Goal: Transaction & Acquisition: Purchase product/service

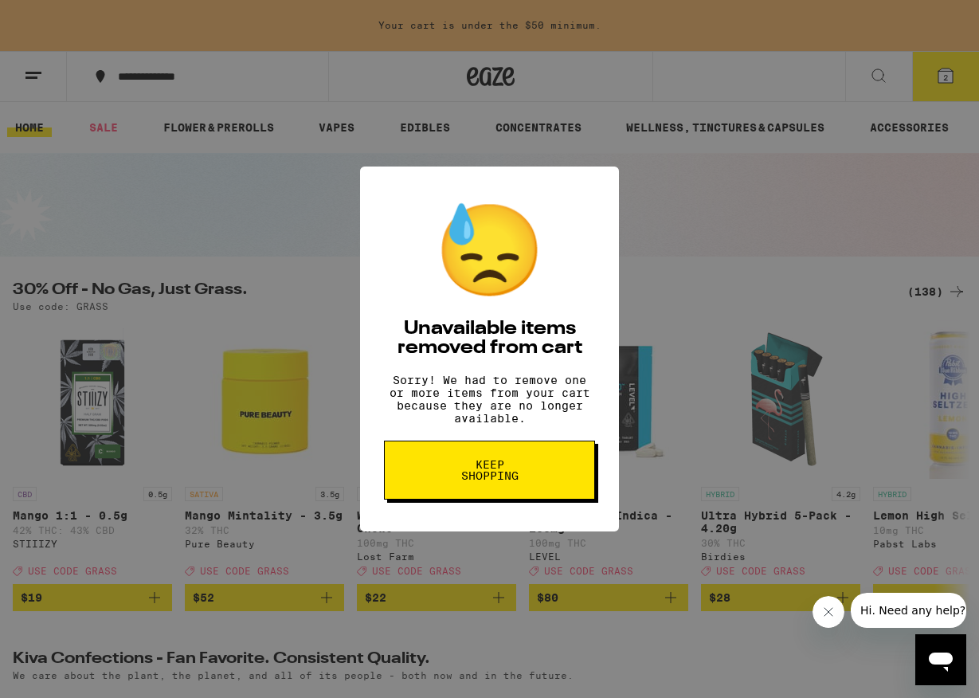
click at [424, 495] on button "Keep Shopping" at bounding box center [489, 470] width 211 height 59
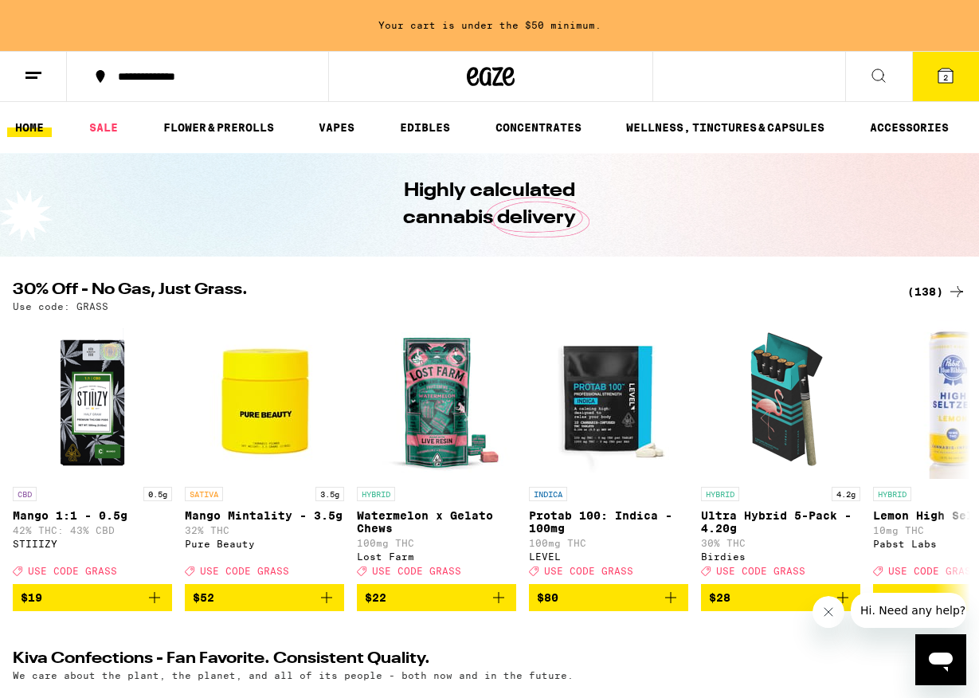
click at [928, 298] on div "(138)" at bounding box center [937, 291] width 59 height 19
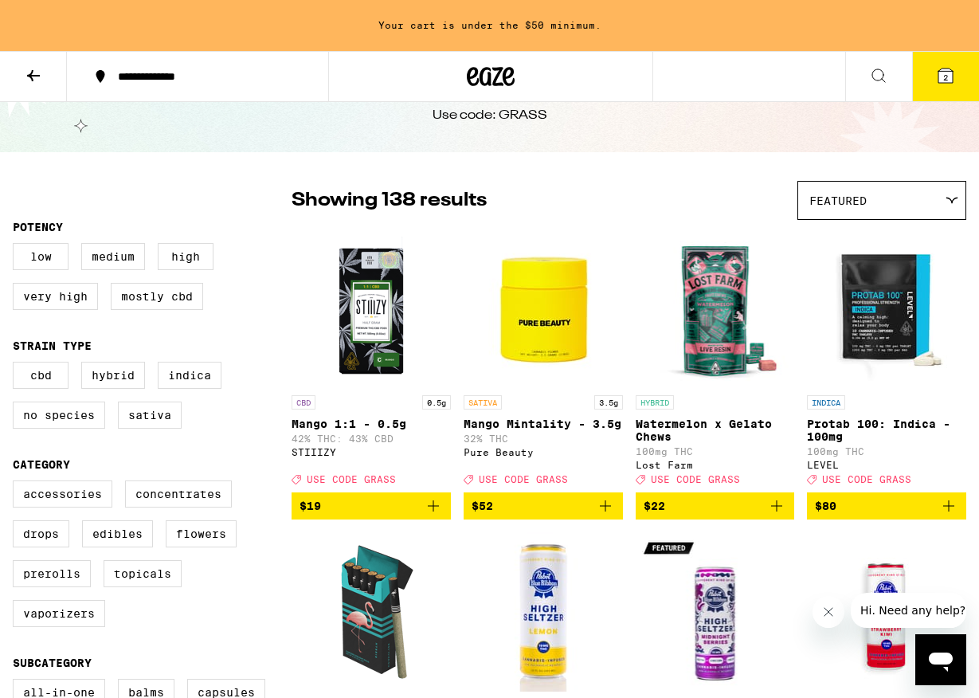
scroll to position [59, 0]
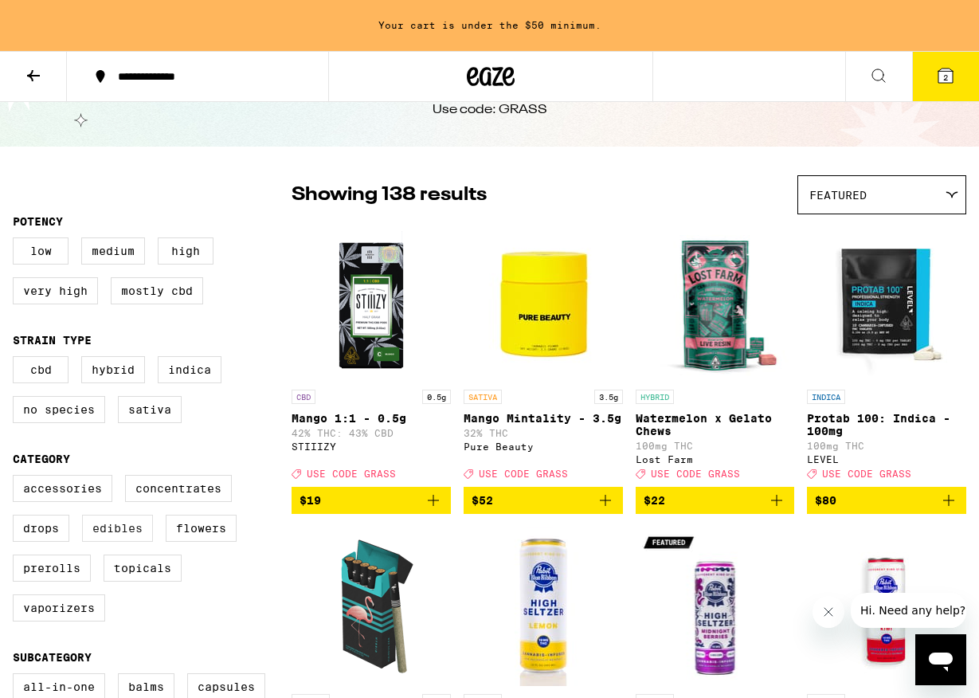
click at [123, 542] on label "Edibles" at bounding box center [117, 528] width 71 height 27
click at [17, 478] on input "Edibles" at bounding box center [16, 477] width 1 height 1
checkbox input "true"
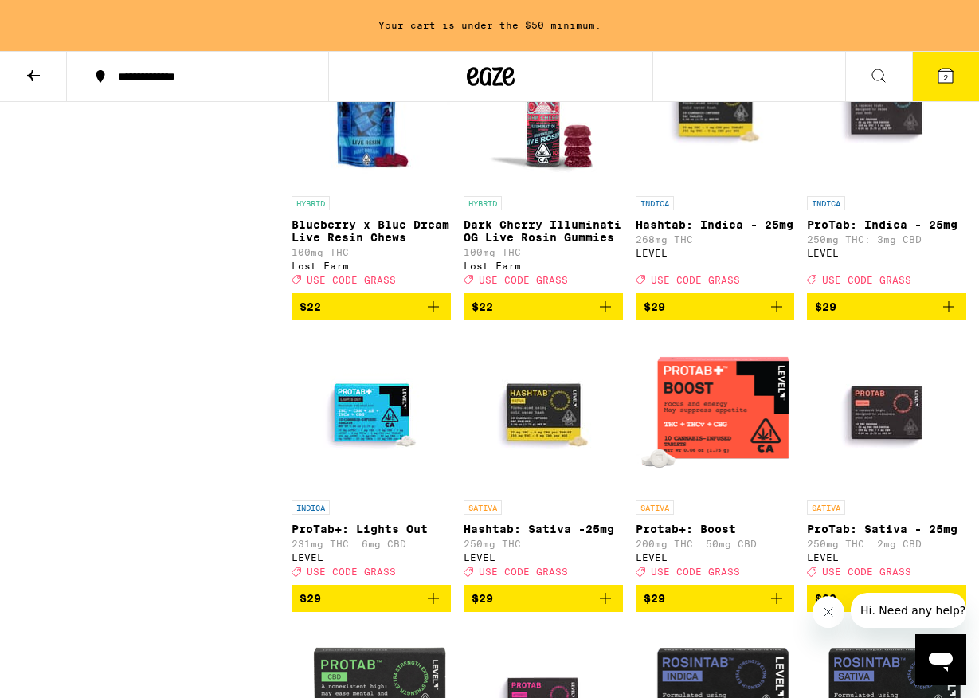
scroll to position [2085, 0]
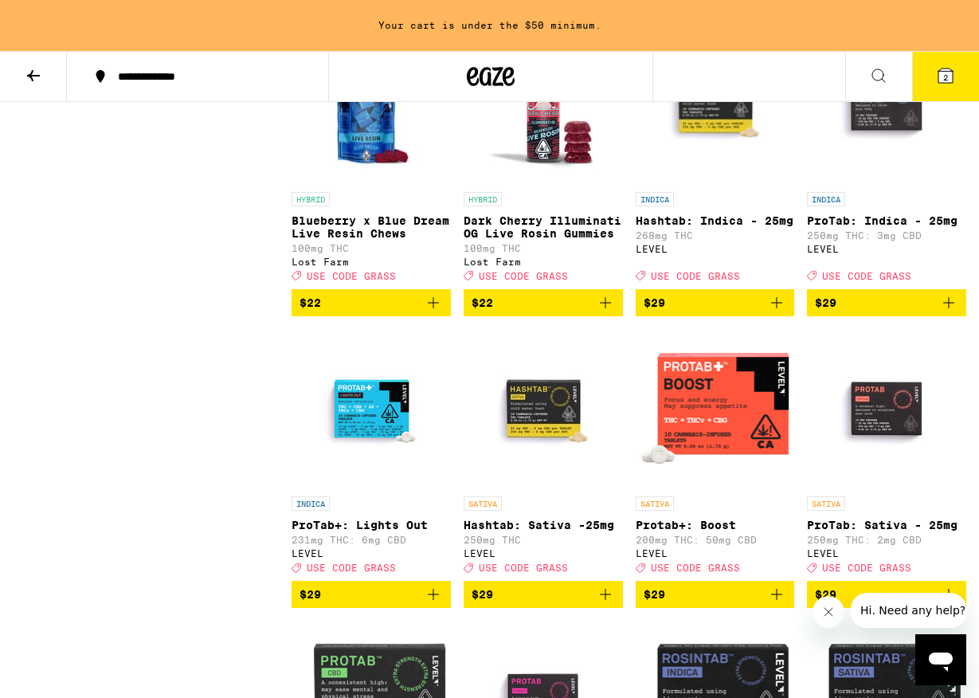
click at [727, 153] on img "Open page for Hashtab: Indica - 25mg from LEVEL" at bounding box center [715, 104] width 159 height 159
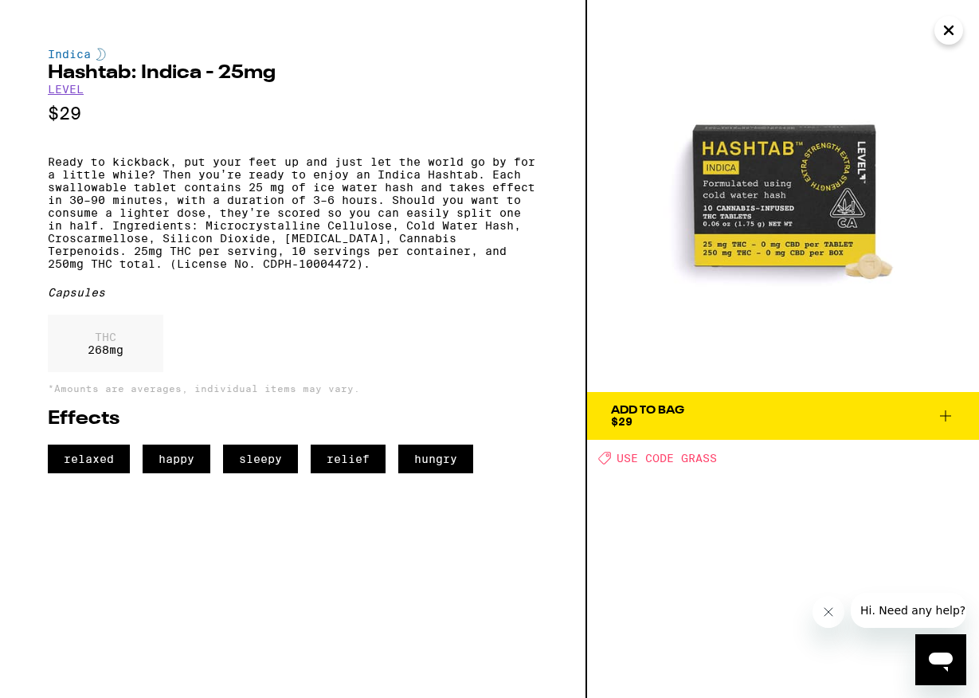
click at [940, 410] on icon at bounding box center [945, 415] width 19 height 19
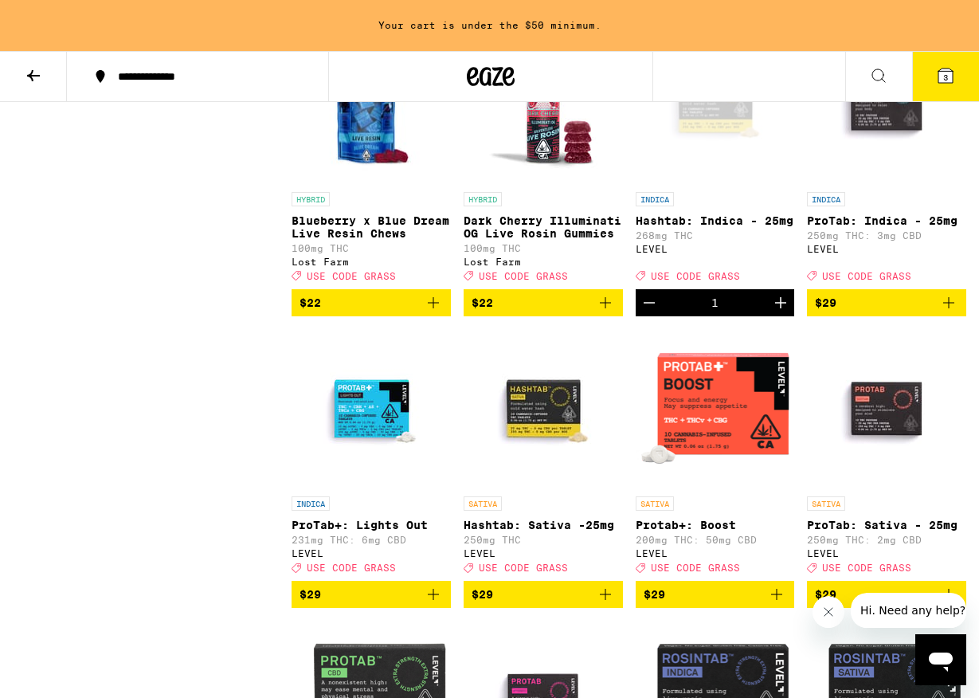
click at [774, 312] on icon "Increment" at bounding box center [780, 302] width 19 height 19
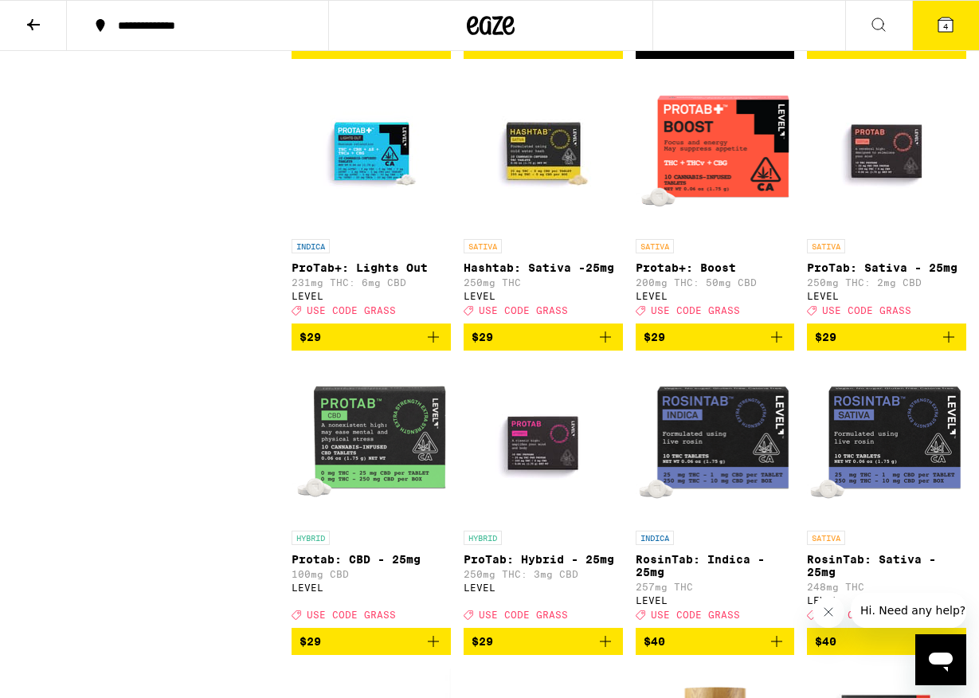
scroll to position [2293, 0]
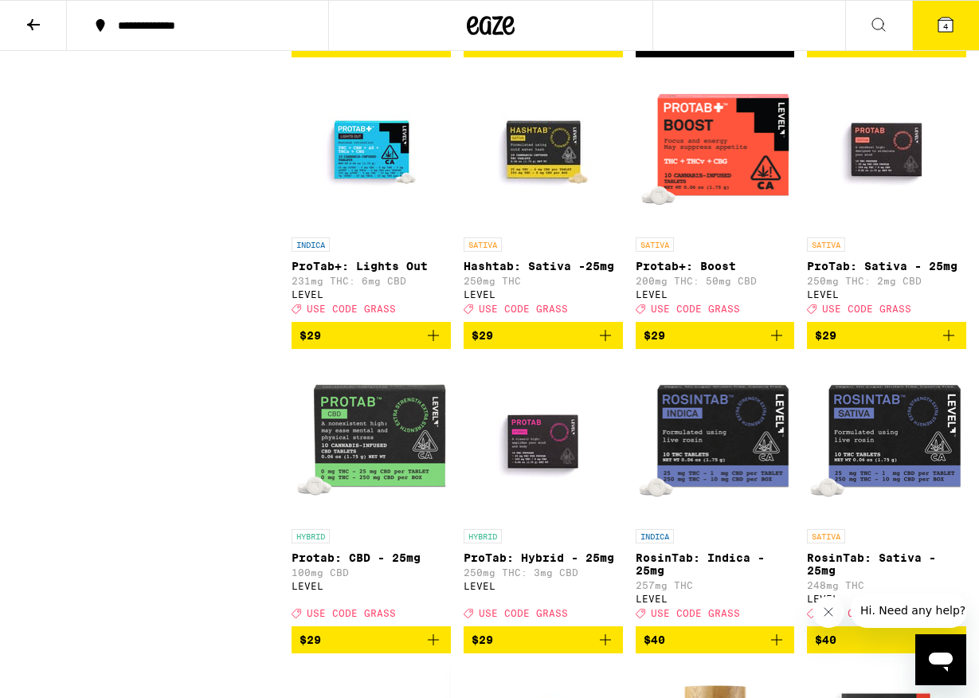
click at [898, 215] on img "Open page for ProTab: Sativa - 25mg from LEVEL" at bounding box center [886, 149] width 159 height 159
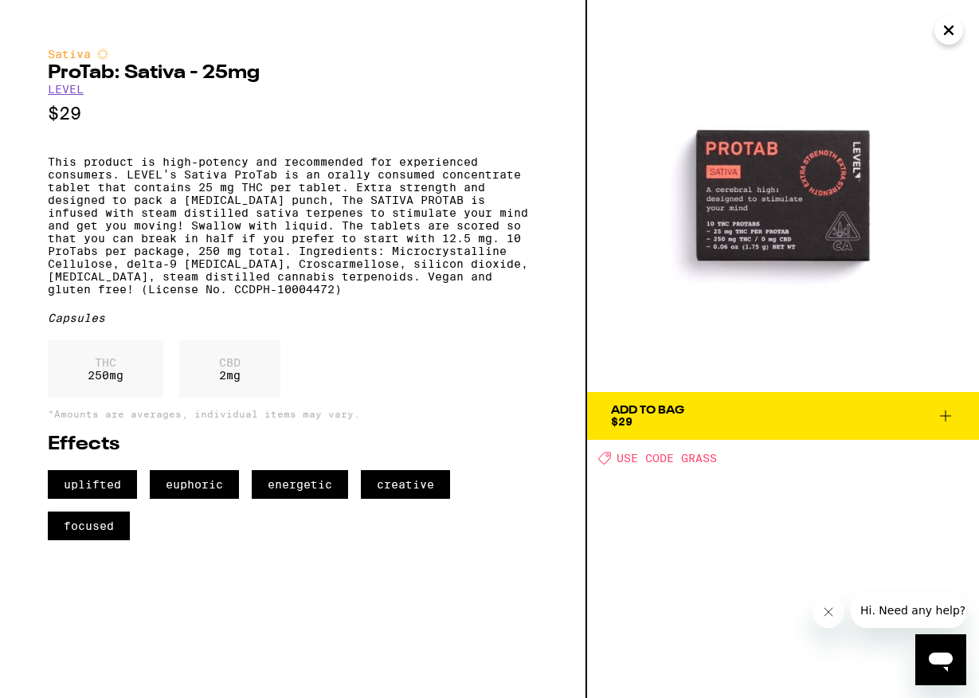
click at [958, 24] on icon "Close" at bounding box center [949, 30] width 19 height 24
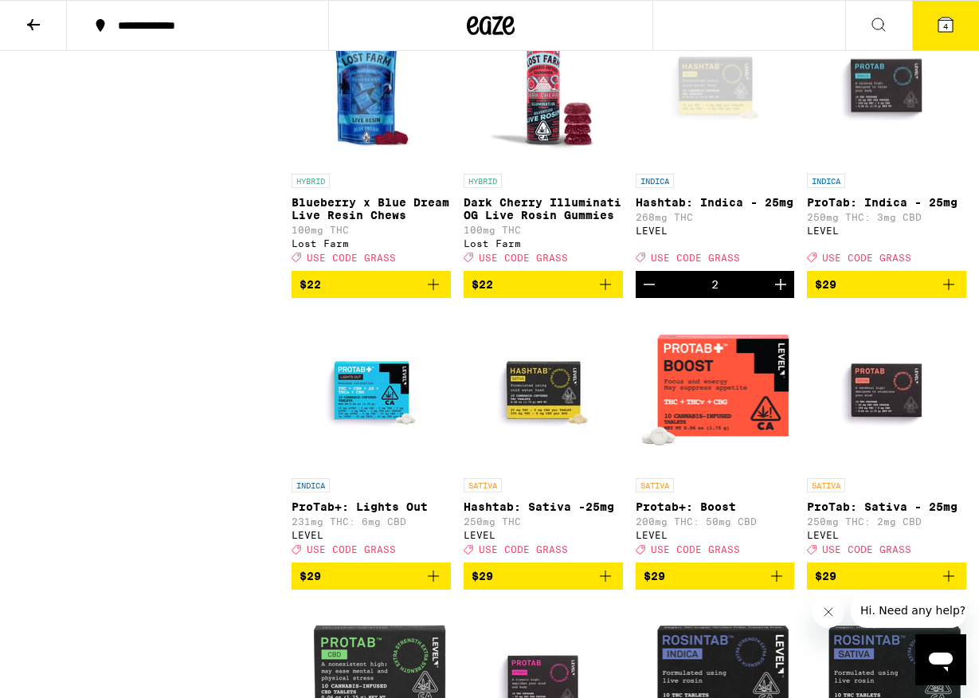
scroll to position [2053, 0]
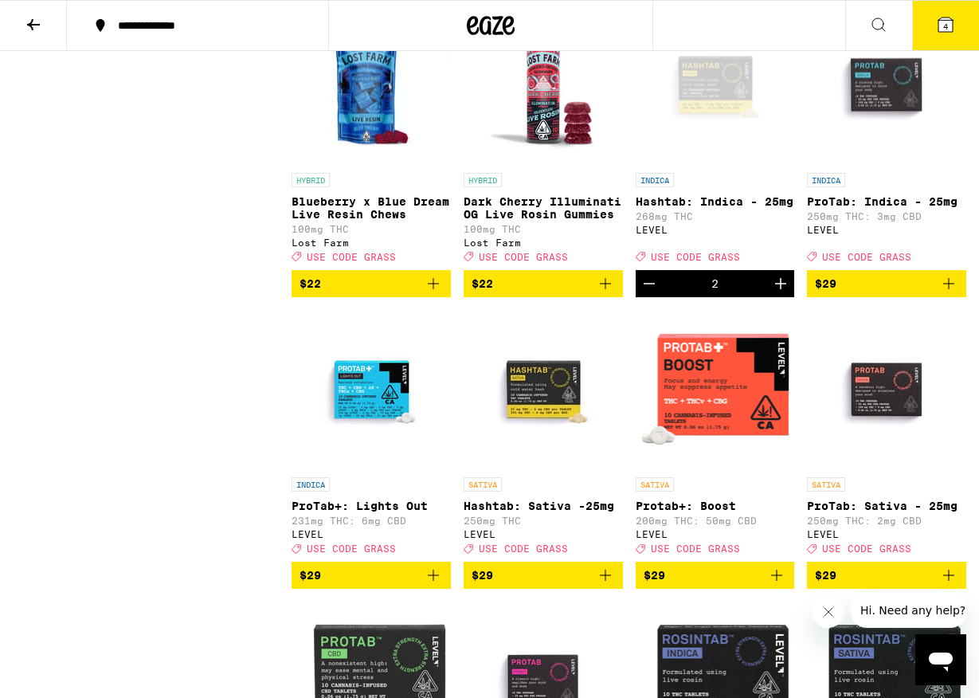
click at [376, 455] on img "Open page for ProTab+: Lights Out from LEVEL" at bounding box center [371, 389] width 159 height 159
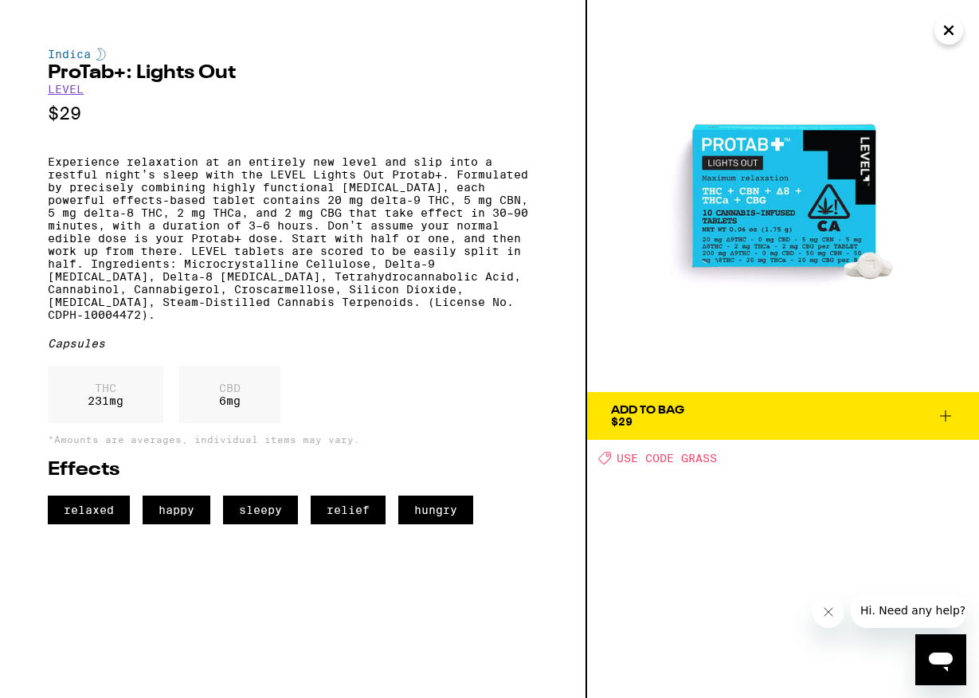
click at [939, 420] on icon at bounding box center [945, 415] width 19 height 19
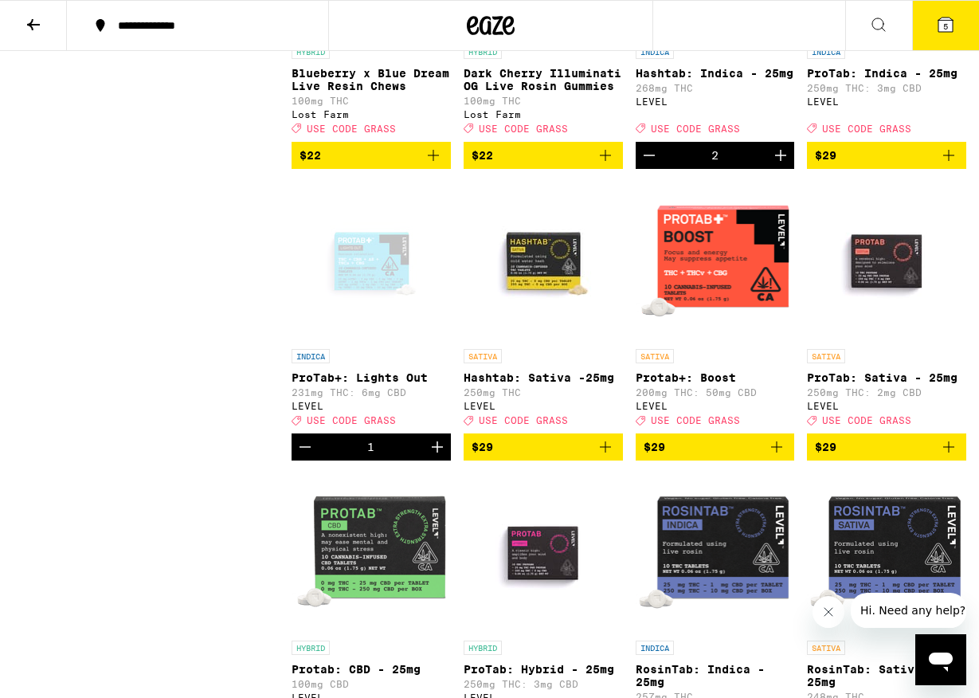
scroll to position [2182, 0]
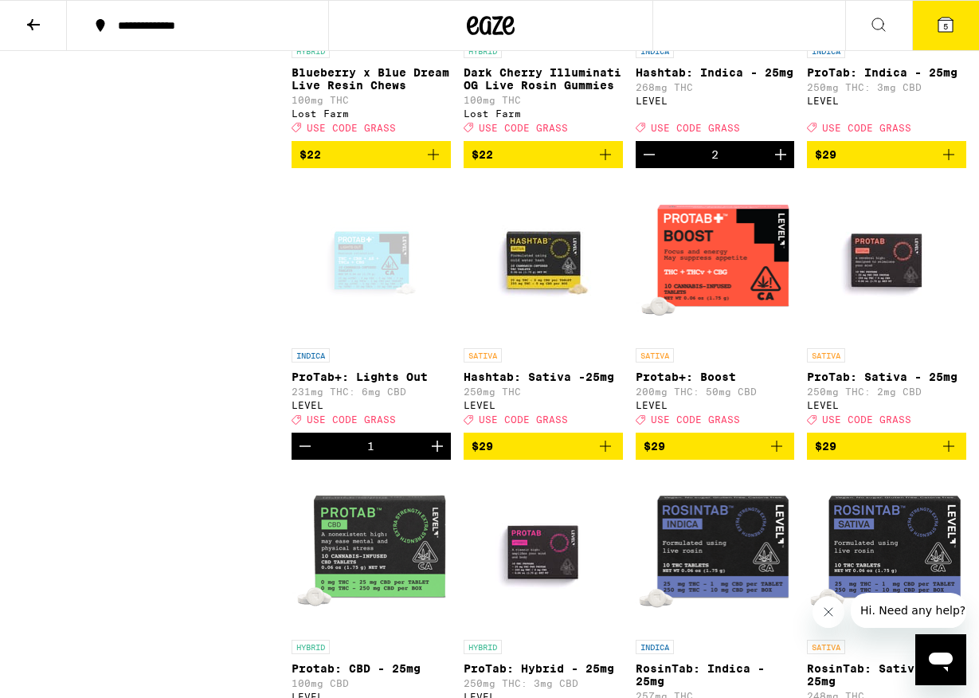
click at [438, 452] on icon "Increment" at bounding box center [437, 446] width 11 height 11
click at [612, 456] on icon "Add to bag" at bounding box center [605, 446] width 19 height 19
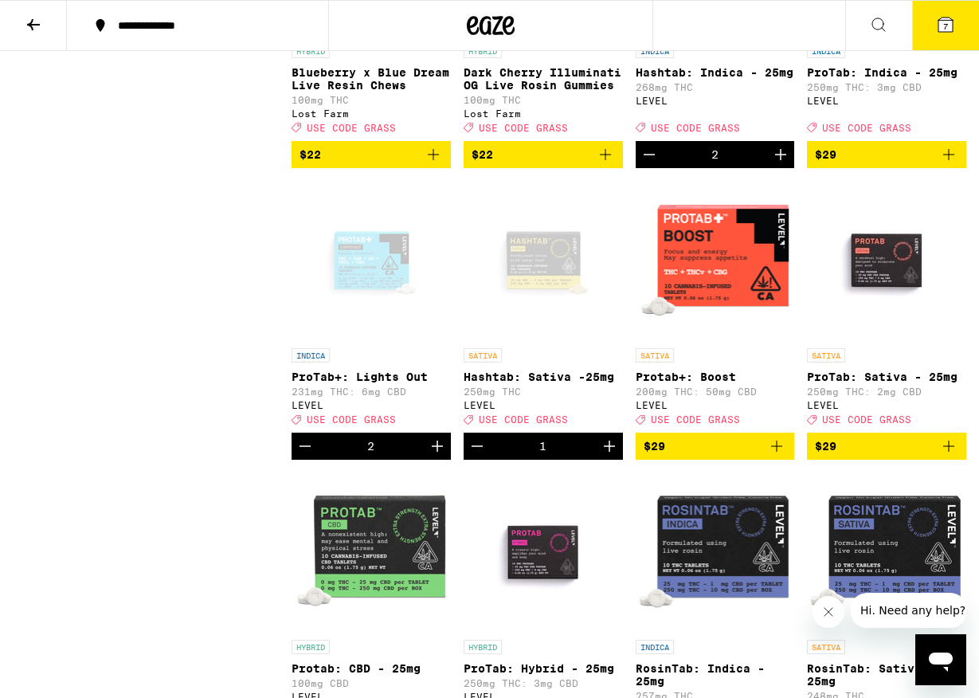
click at [602, 456] on icon "Increment" at bounding box center [609, 446] width 19 height 19
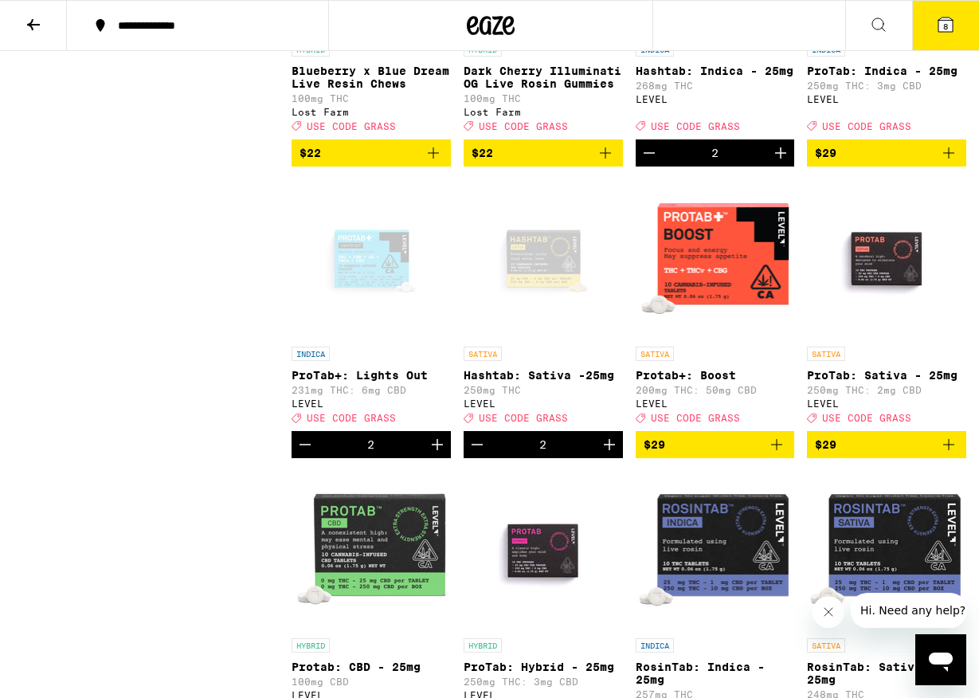
scroll to position [2185, 0]
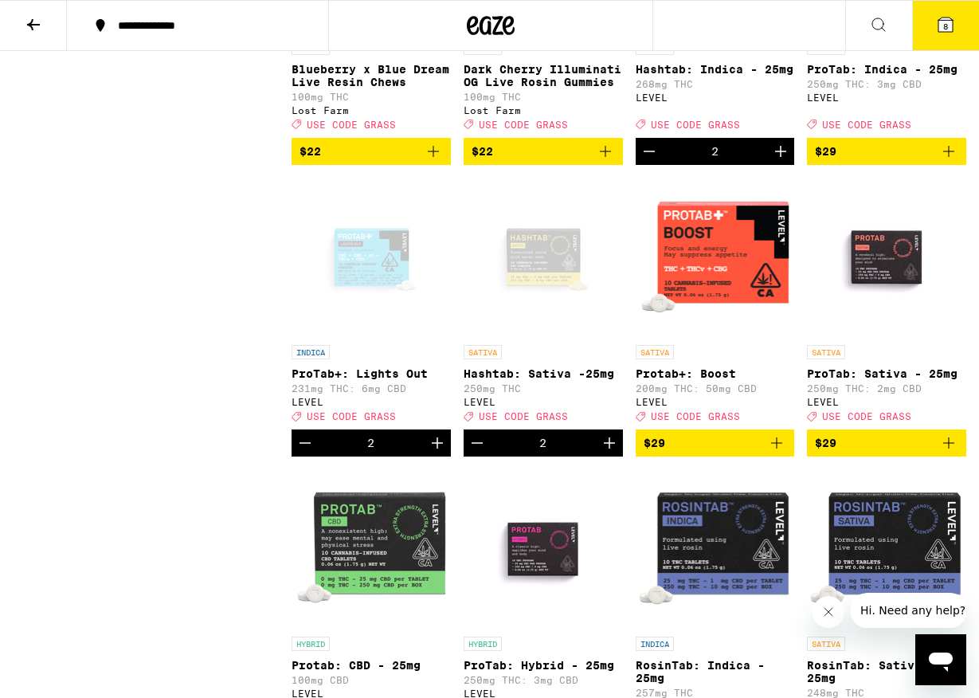
click at [696, 328] on img "Open page for Protab+: Boost from LEVEL" at bounding box center [715, 257] width 159 height 159
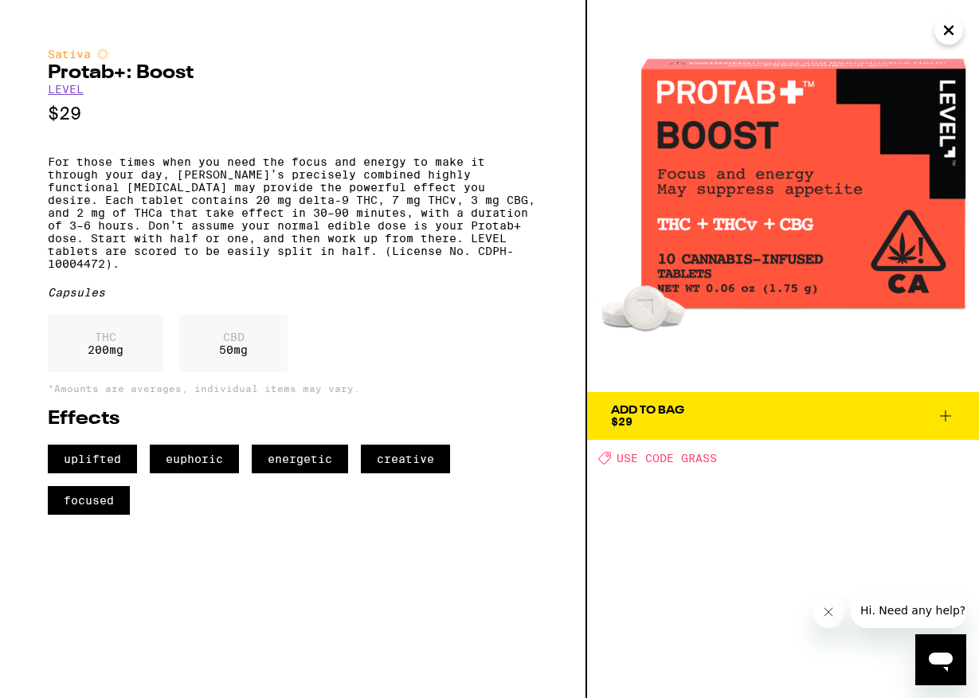
click at [948, 405] on span "Add To Bag $29" at bounding box center [783, 416] width 344 height 22
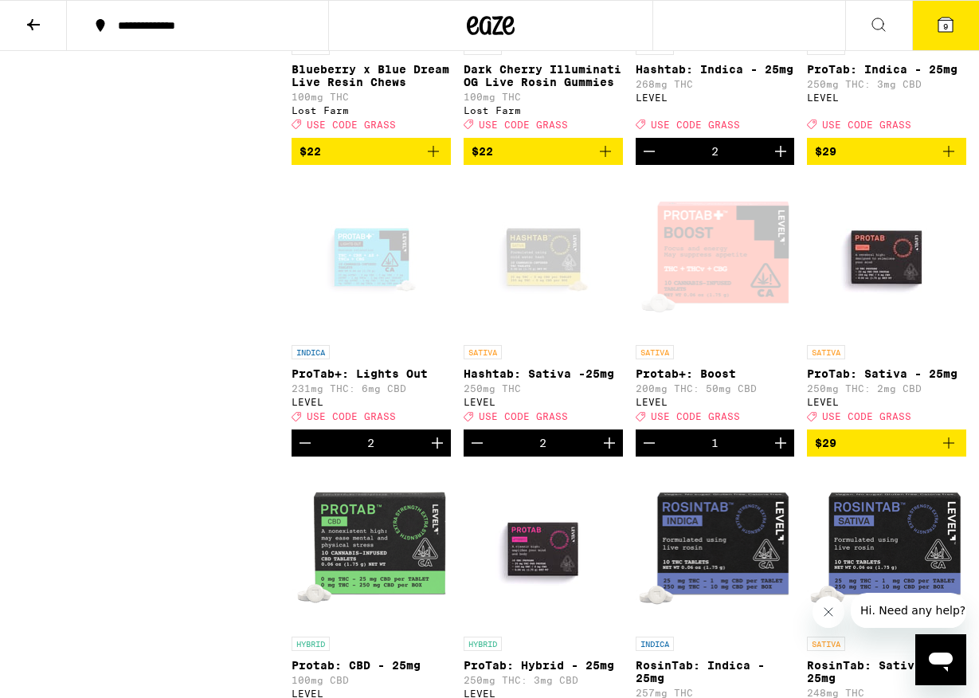
click at [956, 17] on button "9" at bounding box center [945, 25] width 67 height 49
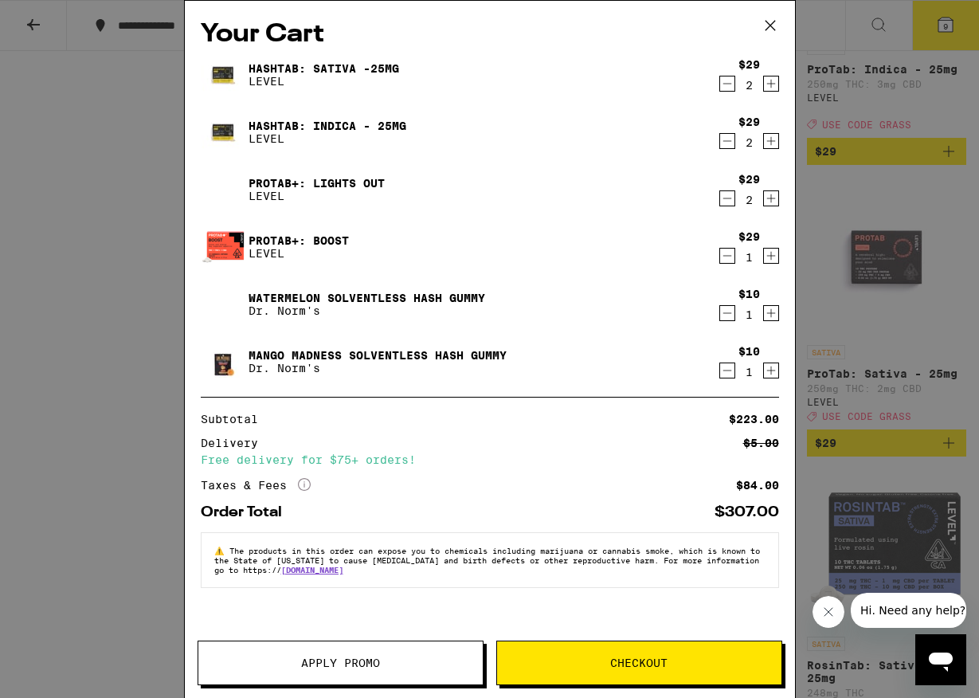
click at [775, 26] on icon at bounding box center [771, 26] width 24 height 24
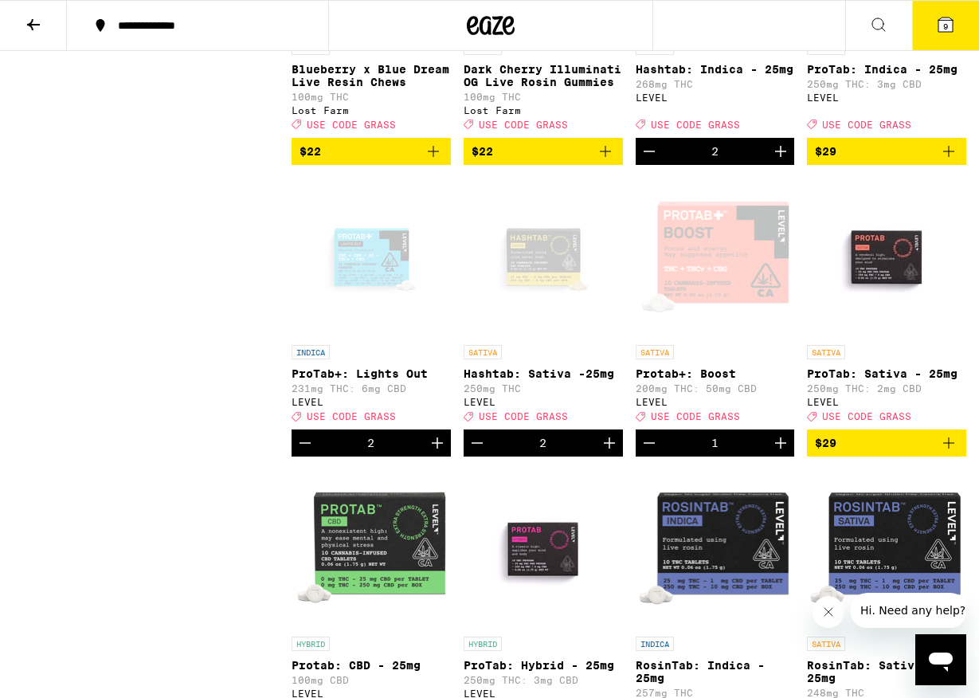
click at [952, 24] on icon at bounding box center [946, 25] width 14 height 14
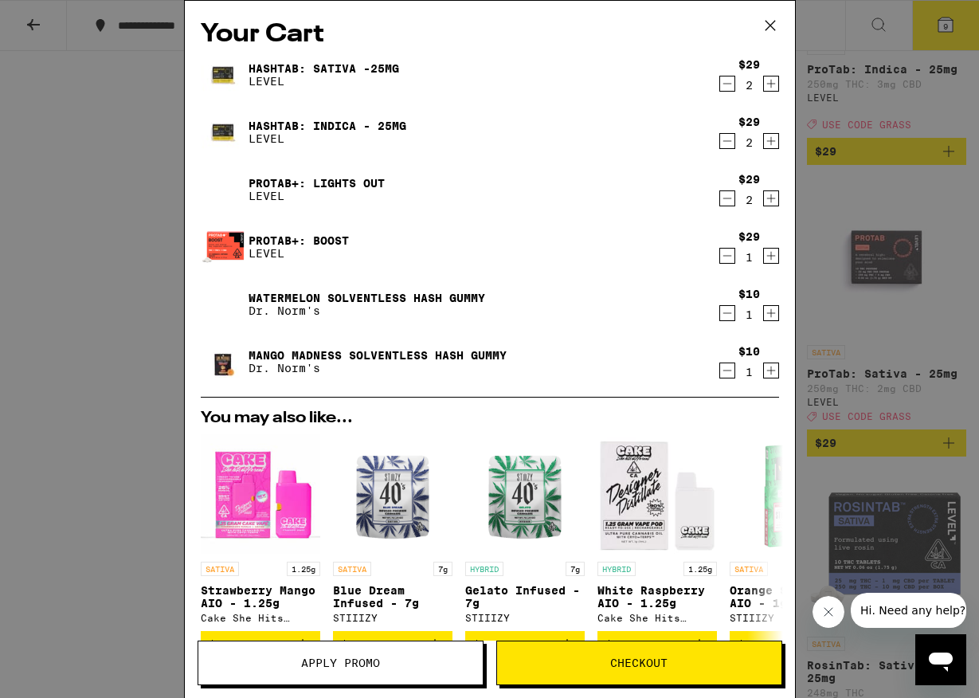
scroll to position [250, 0]
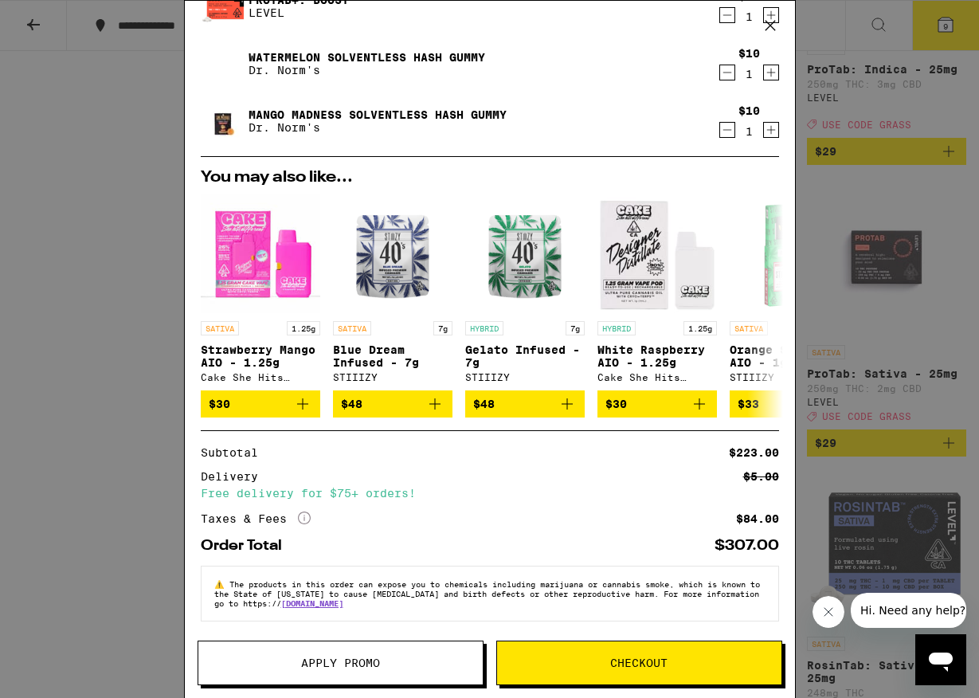
click at [346, 664] on span "Apply Promo" at bounding box center [340, 662] width 79 height 11
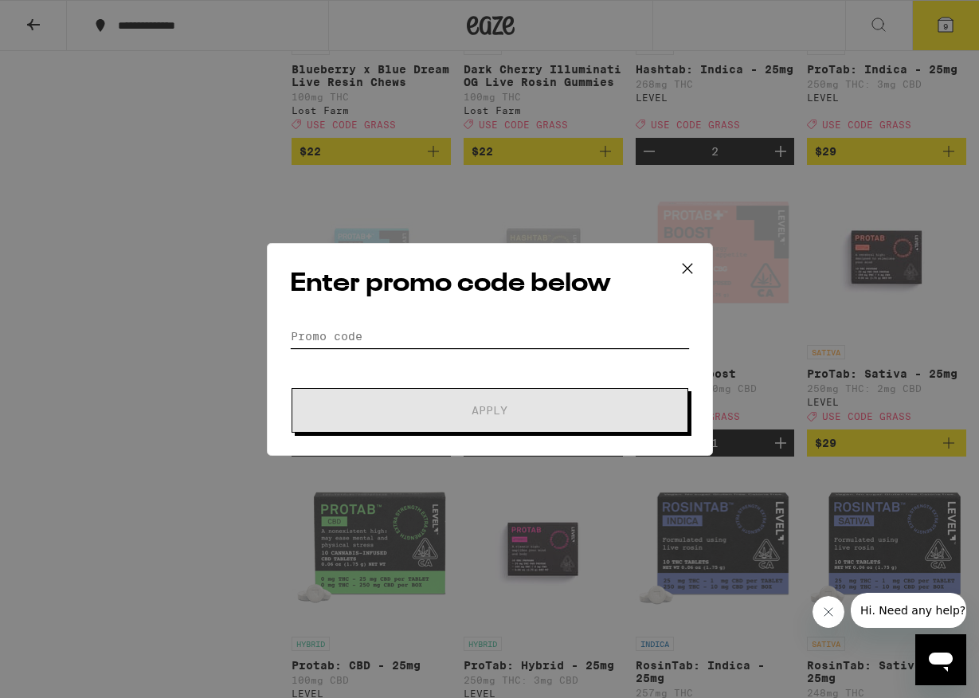
click at [387, 331] on input "Promo Code" at bounding box center [490, 336] width 400 height 24
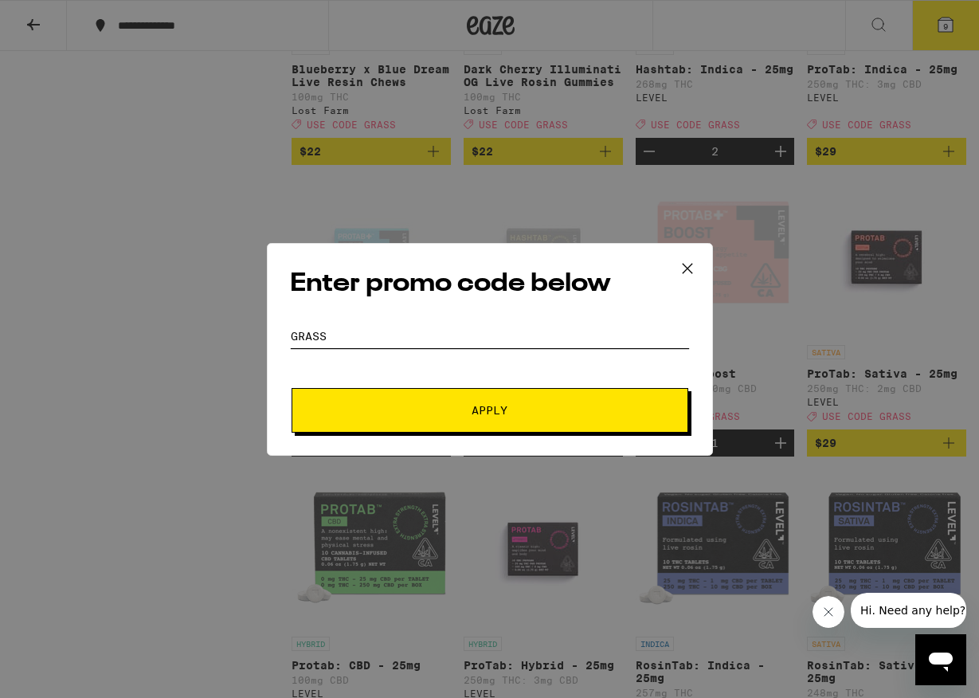
type input "Grass"
click at [515, 420] on button "Apply" at bounding box center [490, 410] width 397 height 45
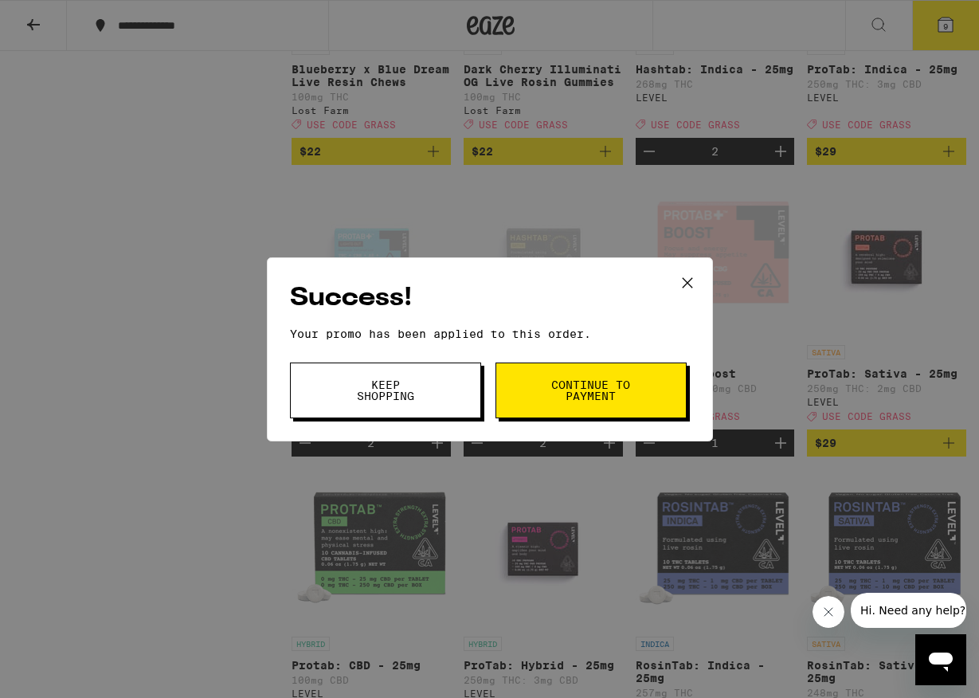
click at [562, 402] on button "Continue to payment" at bounding box center [591, 391] width 191 height 56
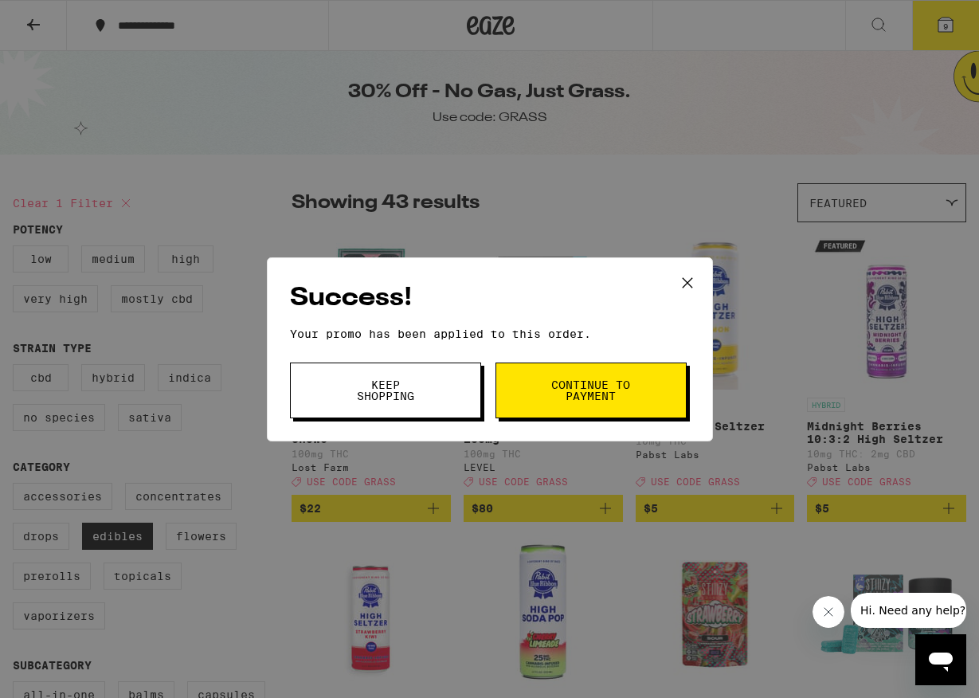
click at [689, 273] on icon at bounding box center [688, 283] width 24 height 24
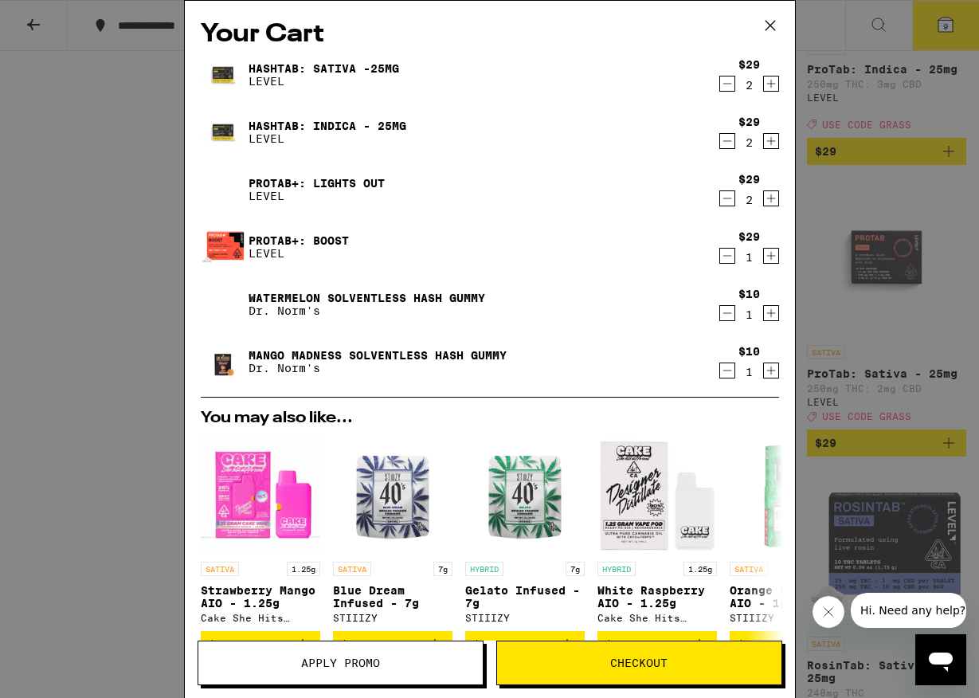
click at [731, 314] on icon "Decrement" at bounding box center [727, 313] width 14 height 19
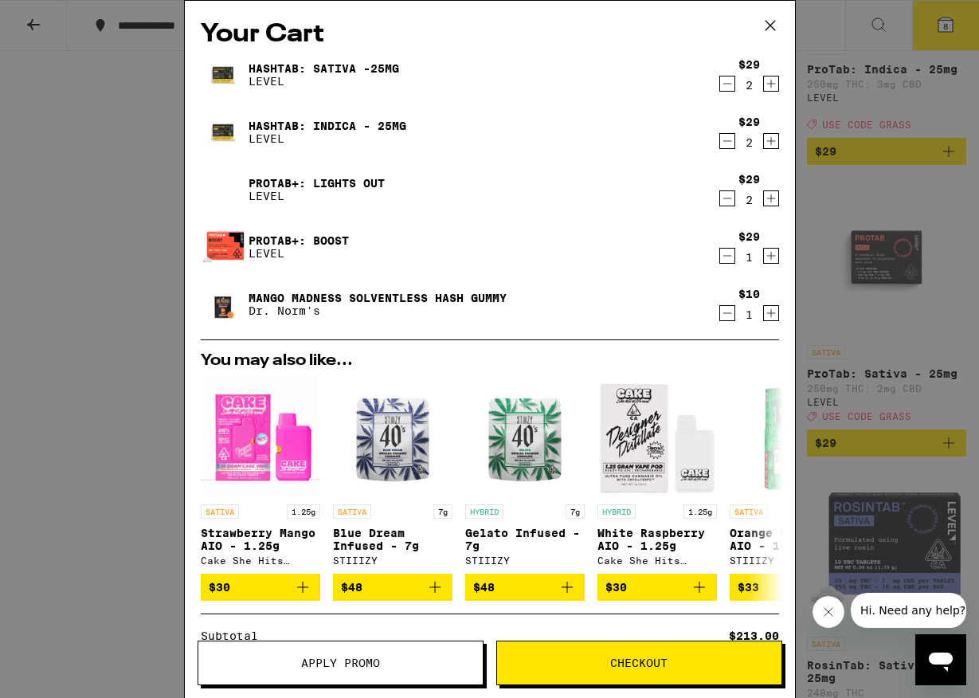
click at [730, 314] on icon "Decrement" at bounding box center [727, 313] width 14 height 19
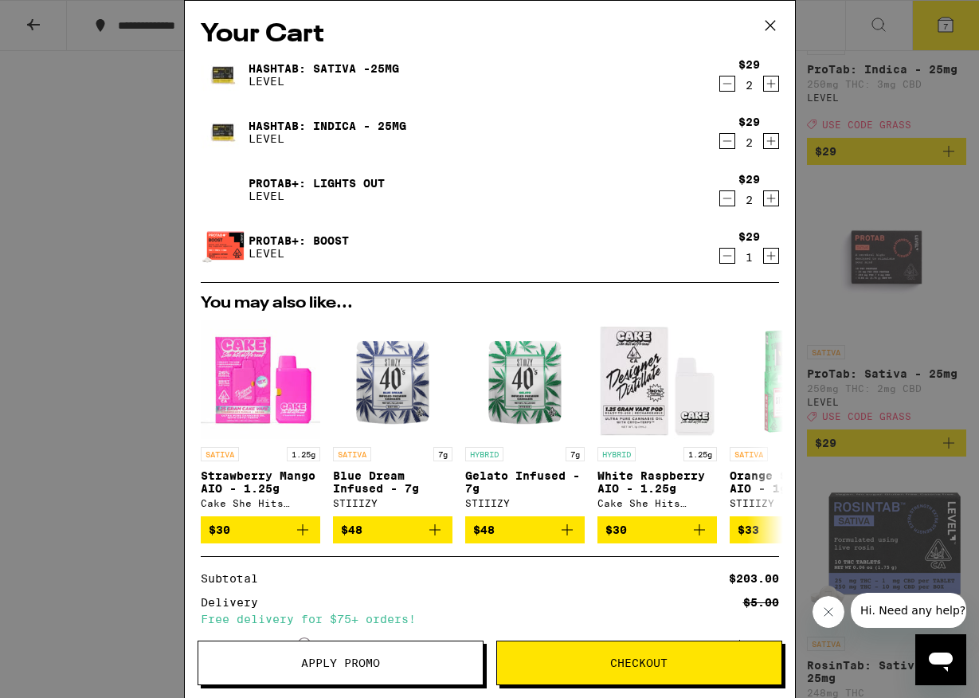
click at [355, 662] on span "Apply Promo" at bounding box center [340, 662] width 79 height 11
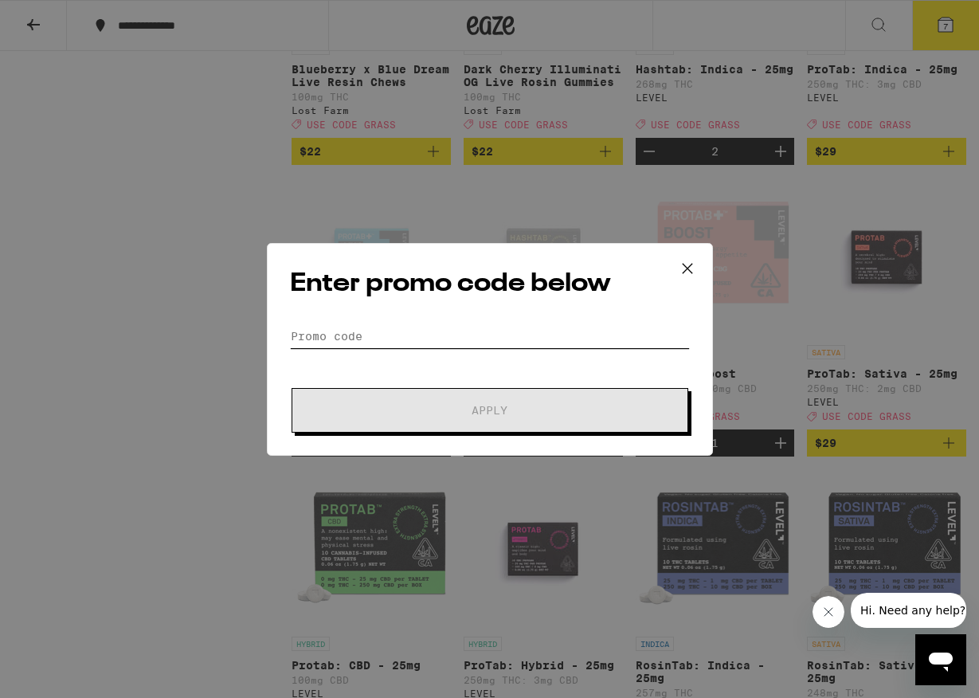
click at [422, 341] on input "Promo Code" at bounding box center [490, 336] width 400 height 24
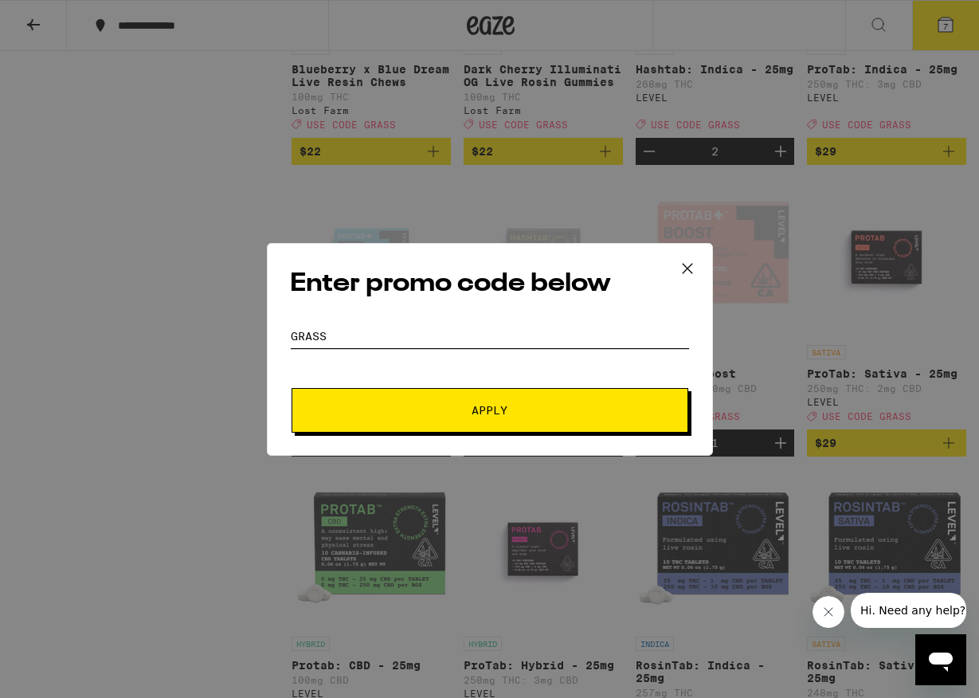
type input "Grass"
click at [478, 421] on button "Apply" at bounding box center [490, 410] width 397 height 45
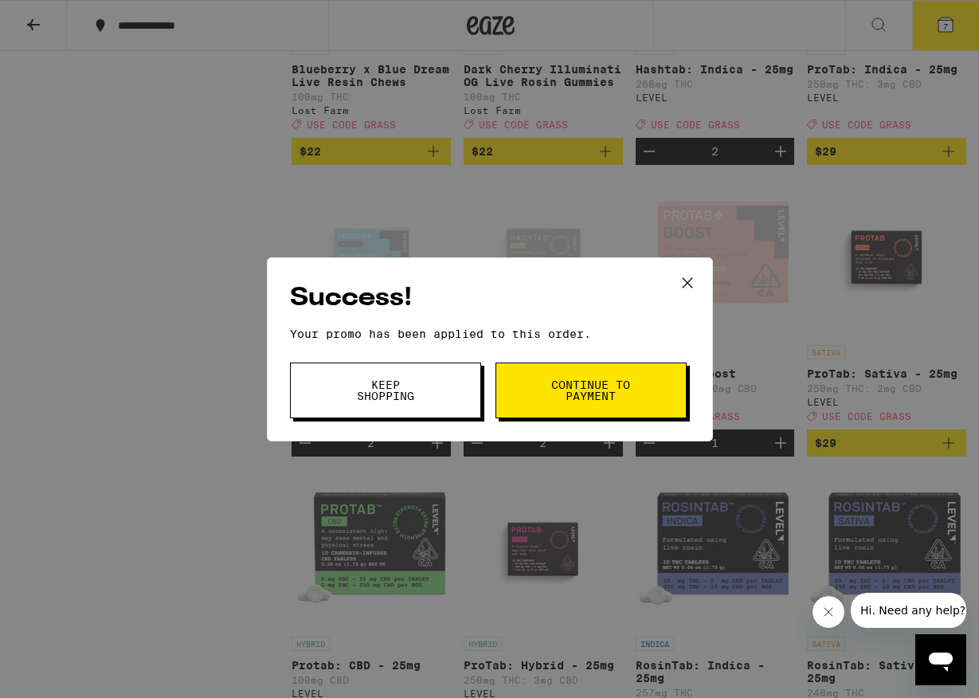
click at [632, 395] on button "Continue to payment" at bounding box center [591, 391] width 191 height 56
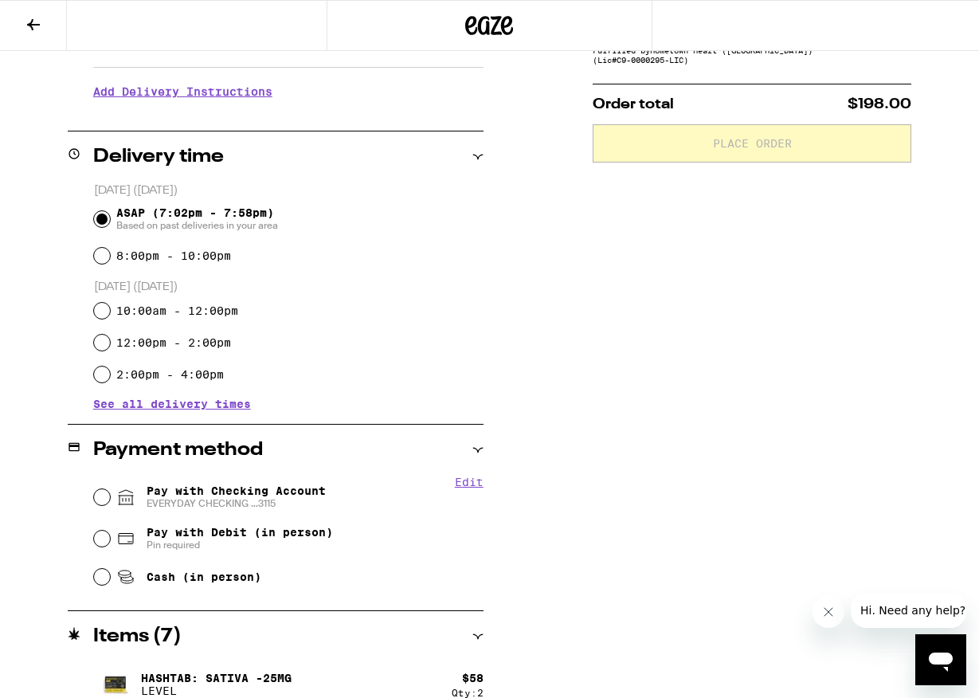
scroll to position [316, 0]
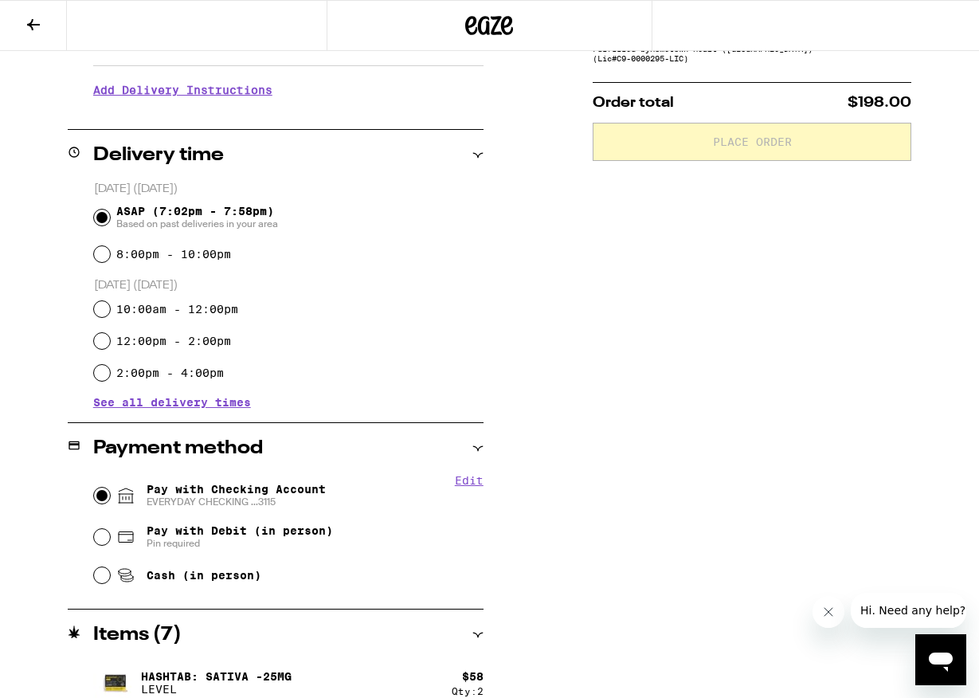
click at [102, 489] on input "Pay with Checking Account EVERYDAY CHECKING ...3115" at bounding box center [102, 496] width 16 height 16
radio input "true"
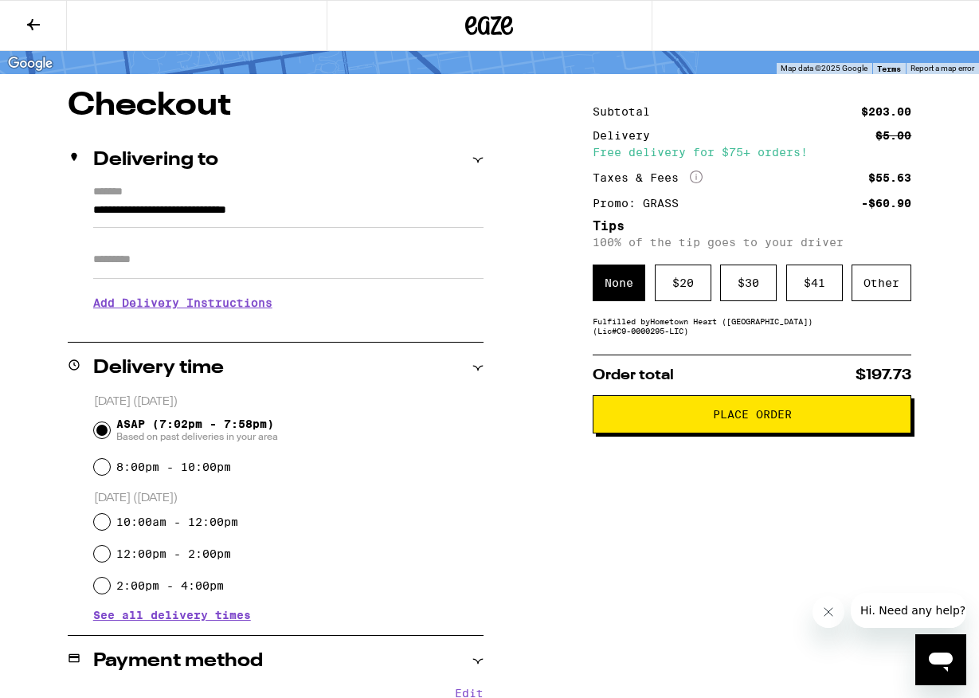
scroll to position [104, 0]
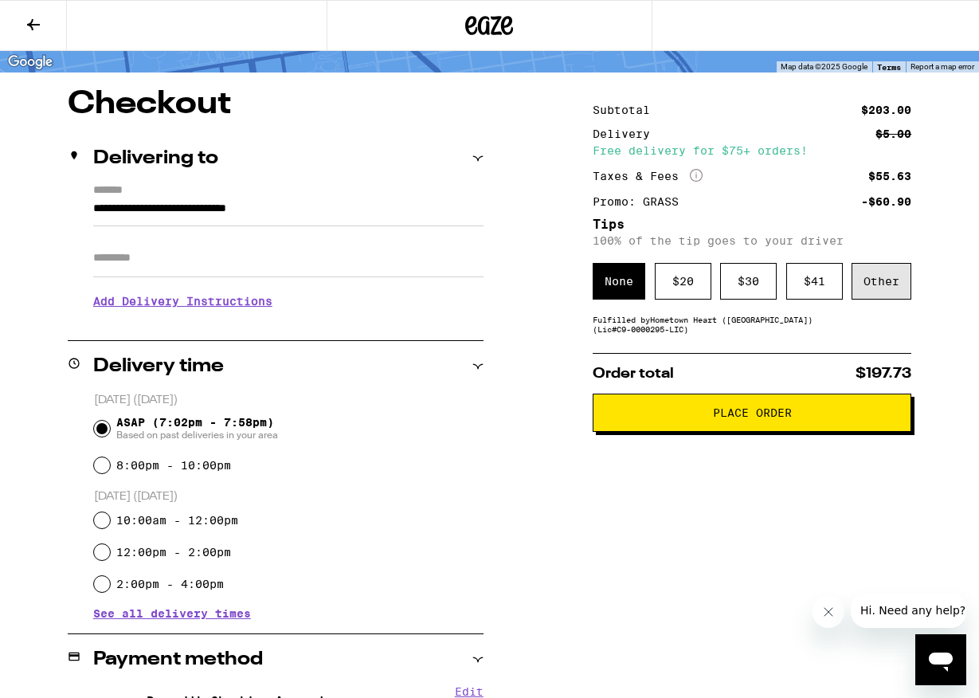
click at [901, 285] on div "Other" at bounding box center [882, 281] width 60 height 37
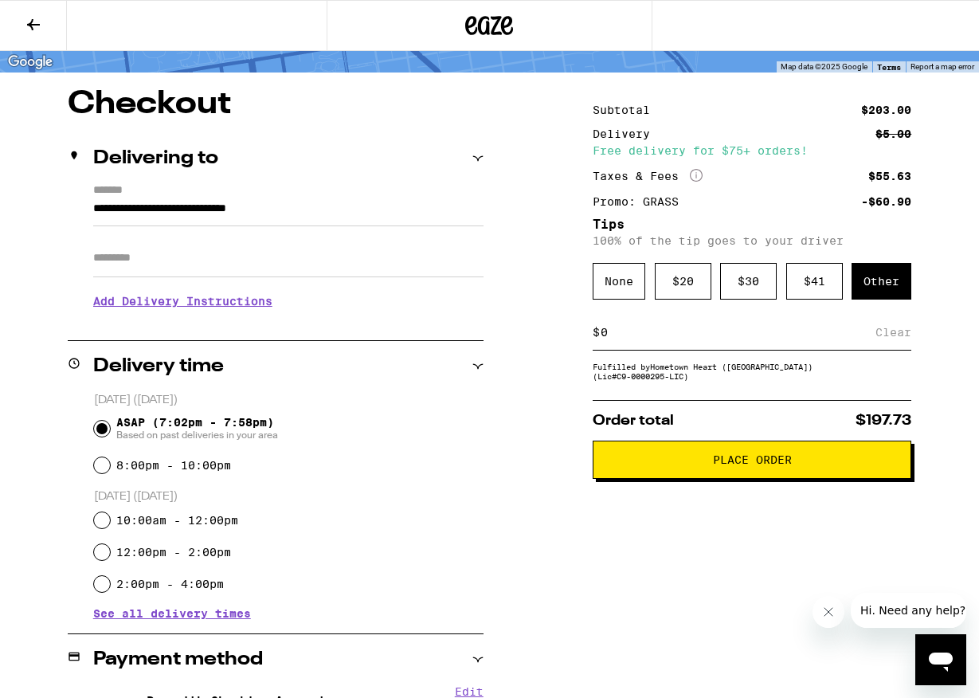
type input "3"
type input "4"
click at [893, 332] on div "Save" at bounding box center [897, 332] width 29 height 35
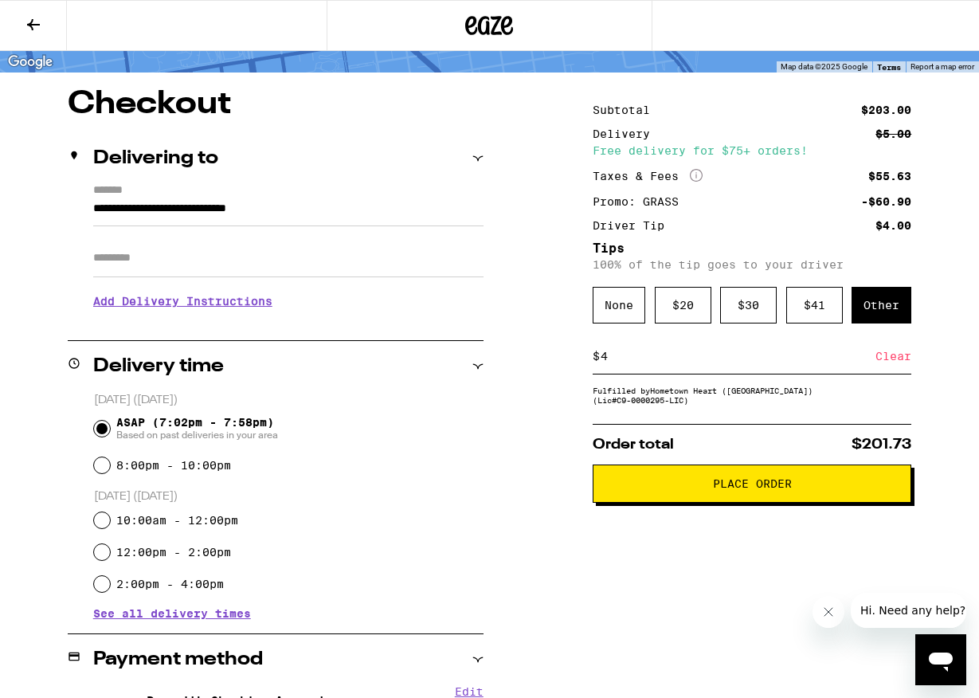
click at [613, 363] on input "4" at bounding box center [738, 356] width 276 height 14
type input "5"
click at [897, 359] on div "Save" at bounding box center [897, 356] width 29 height 35
click at [123, 308] on h3 "Add Delivery Instructions" at bounding box center [288, 301] width 390 height 37
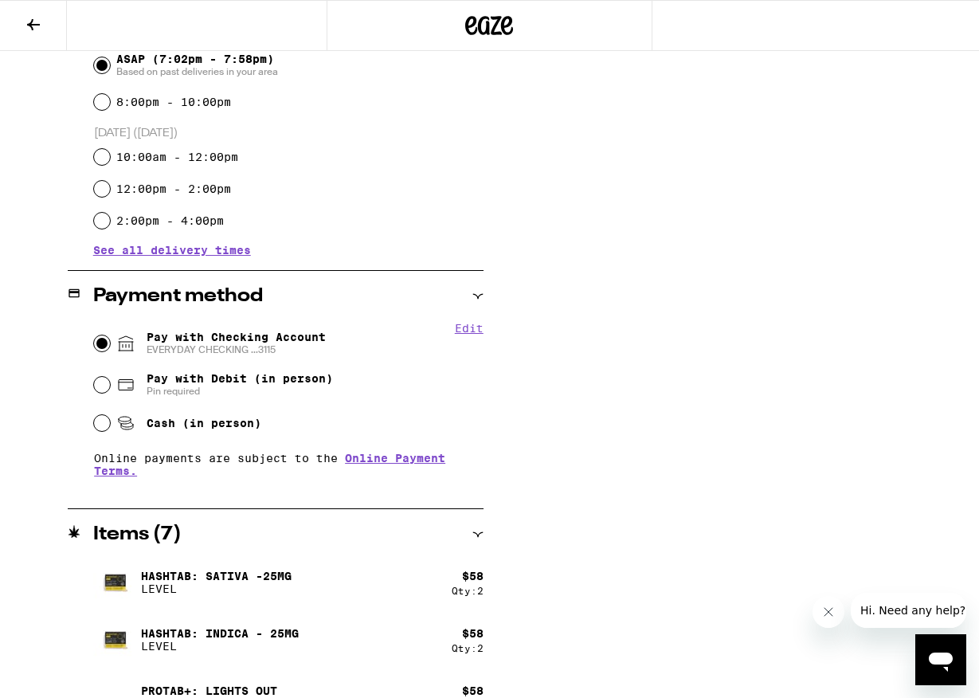
scroll to position [0, 0]
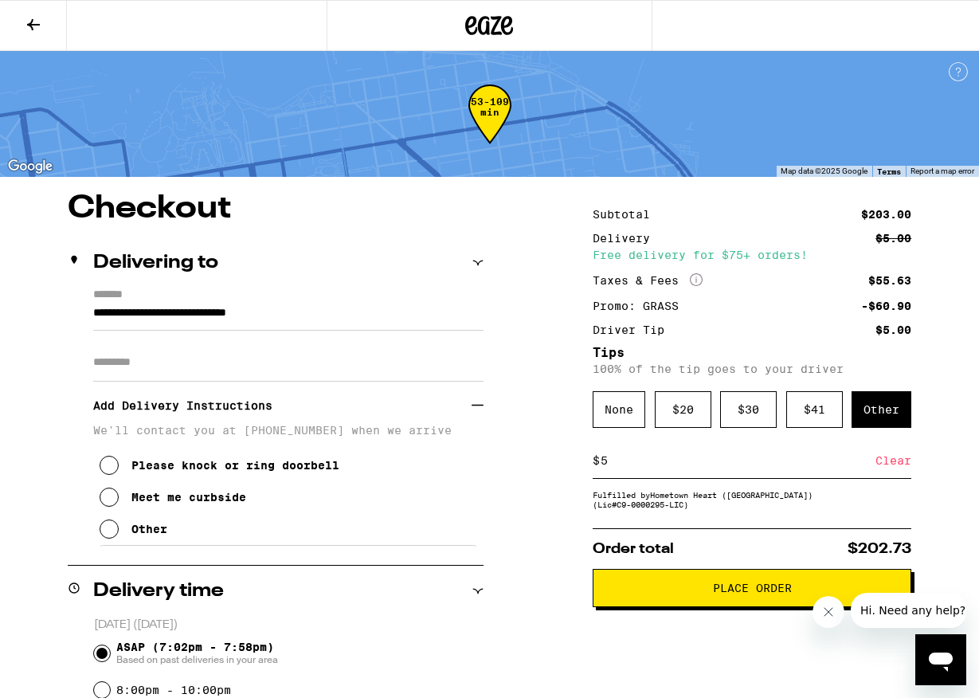
click at [742, 594] on span "Place Order" at bounding box center [752, 588] width 79 height 11
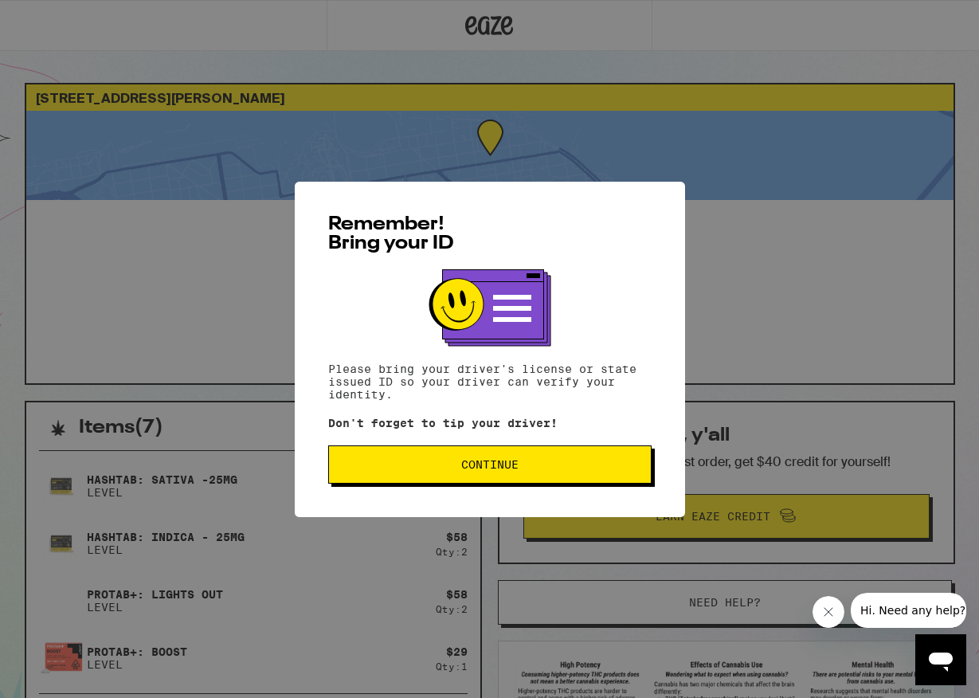
click at [595, 461] on button "Continue" at bounding box center [490, 464] width 324 height 38
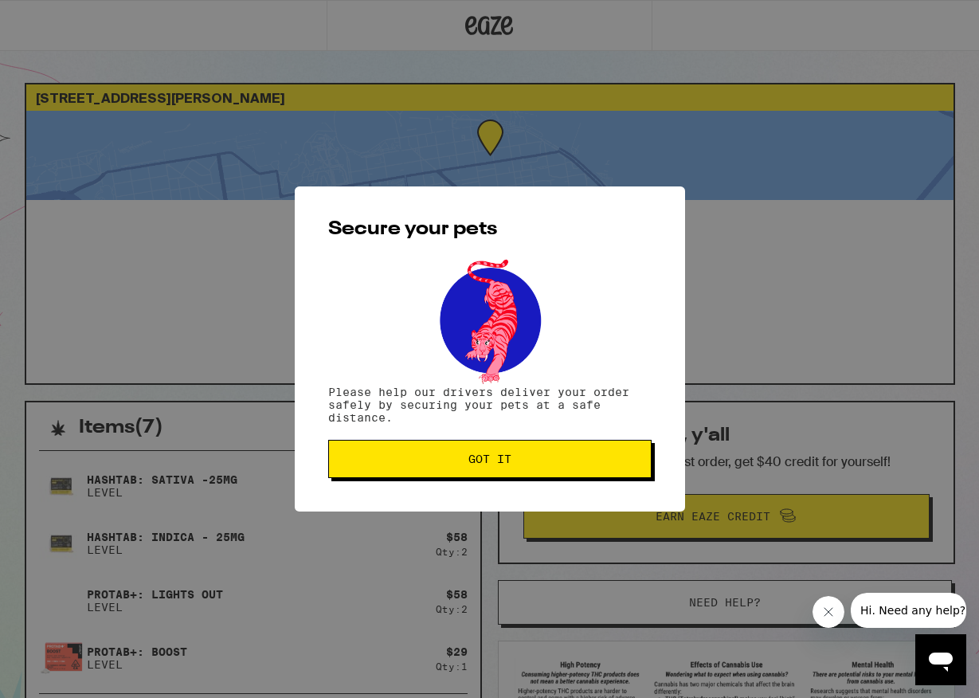
click at [595, 461] on span "Got it" at bounding box center [490, 458] width 296 height 11
